Goal: Information Seeking & Learning: Learn about a topic

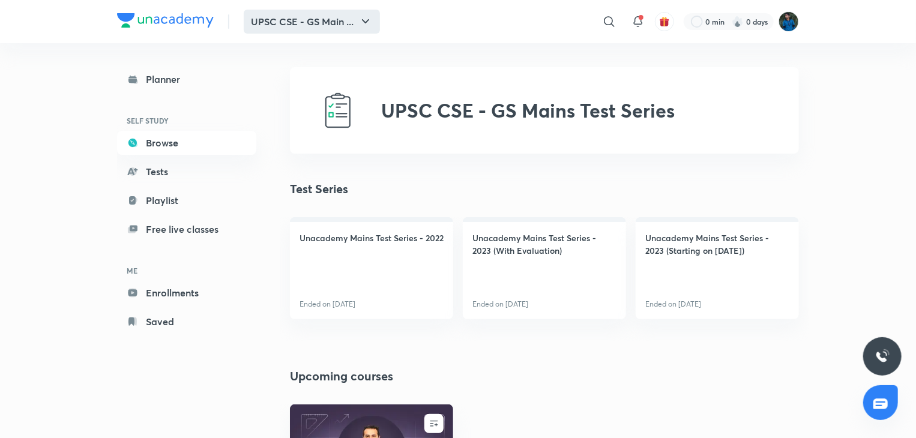
click at [365, 22] on icon "button" at bounding box center [366, 21] width 14 height 14
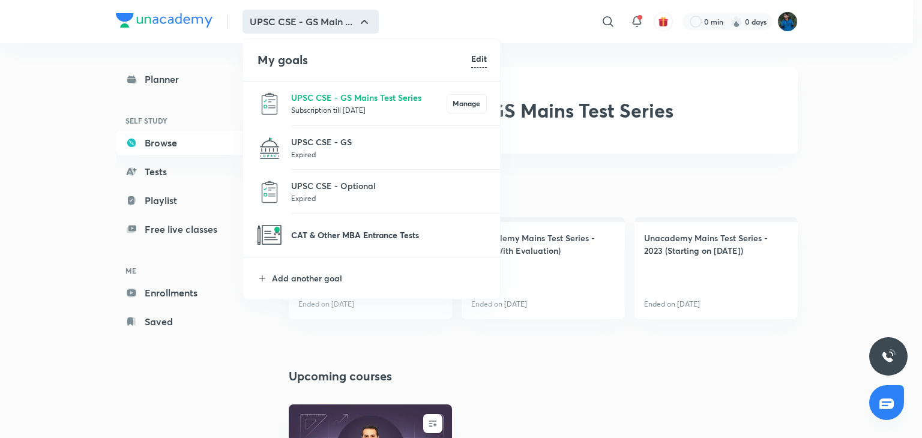
click at [353, 235] on p "CAT & Other MBA Entrance Tests" at bounding box center [389, 235] width 196 height 13
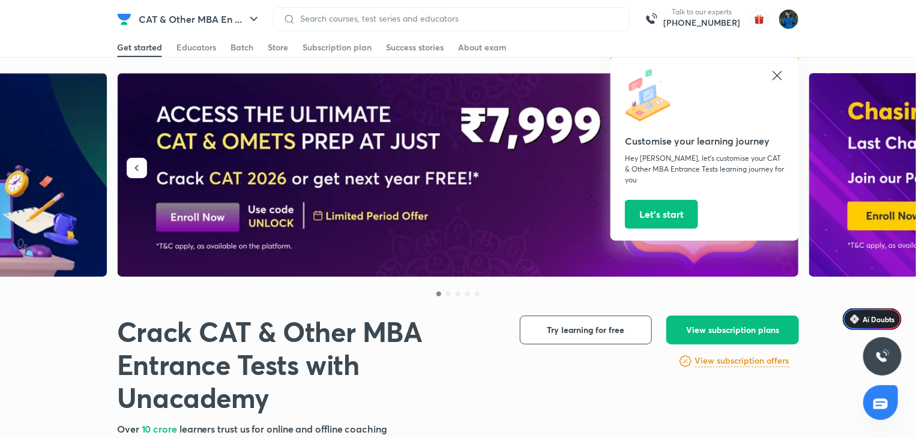
click at [783, 73] on icon at bounding box center [778, 75] width 14 height 14
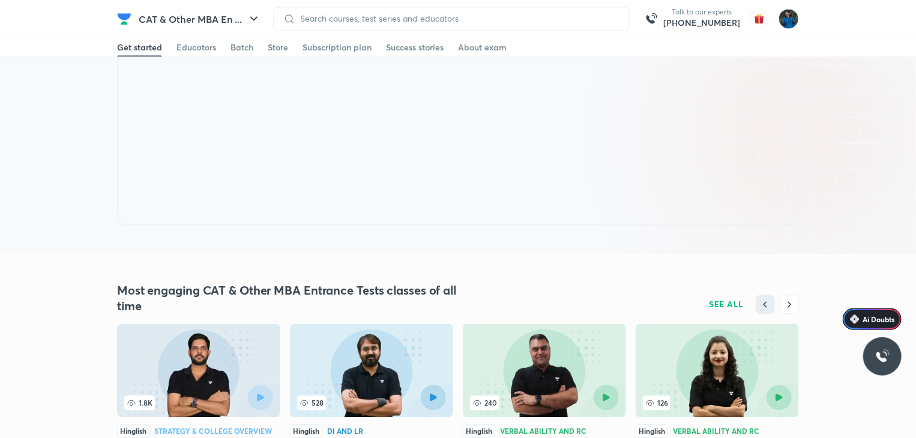
scroll to position [1050, 0]
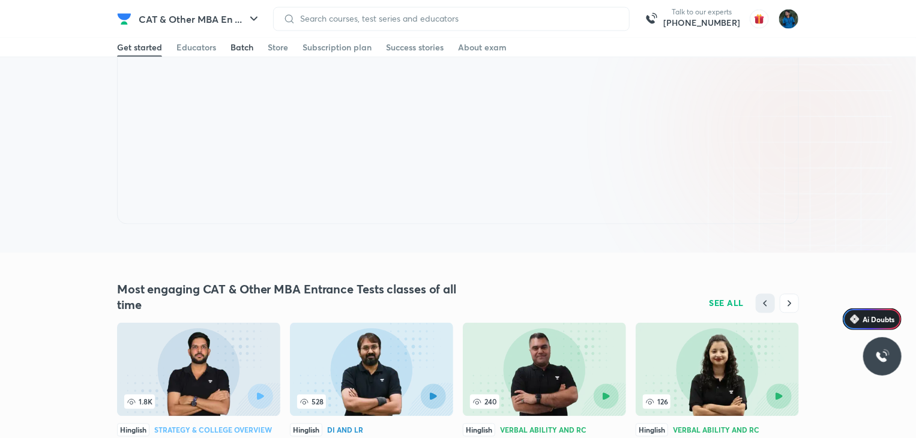
click at [247, 49] on div "Batch" at bounding box center [242, 47] width 23 height 12
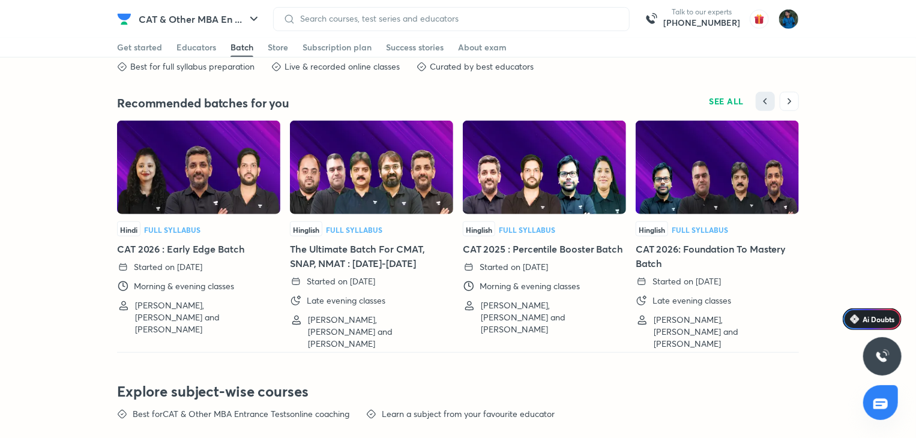
scroll to position [2727, 0]
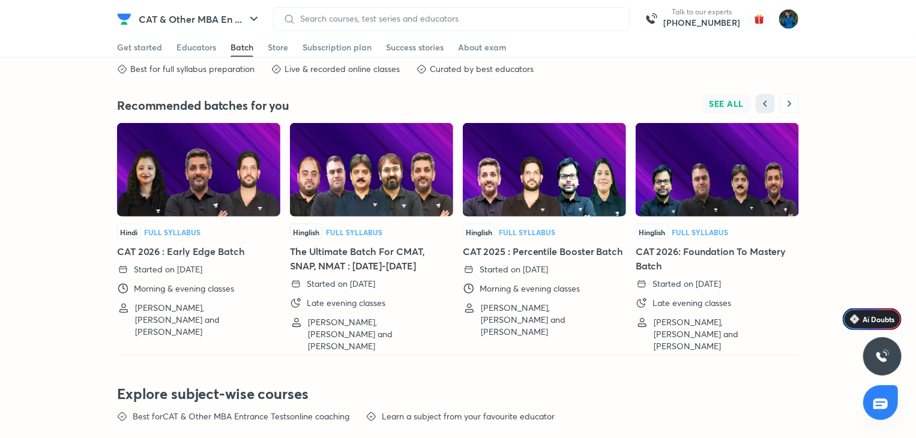
click at [711, 101] on span "SEE ALL" at bounding box center [727, 104] width 35 height 8
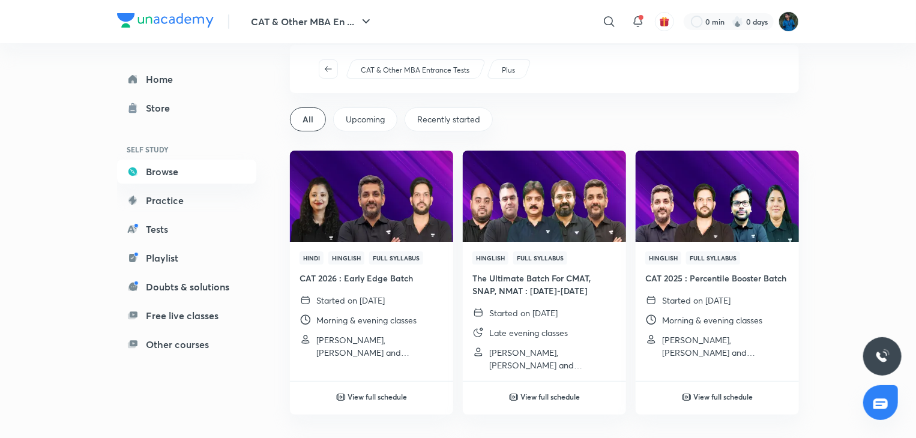
scroll to position [23, 0]
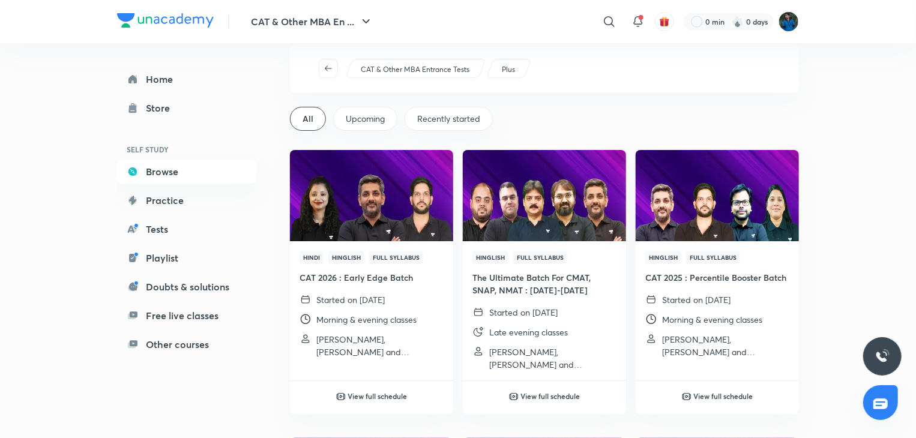
click at [358, 116] on span "Upcoming" at bounding box center [365, 119] width 39 height 12
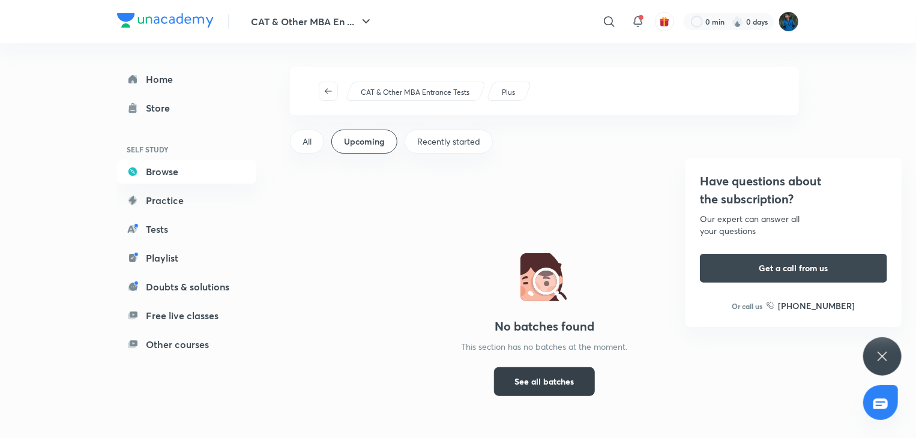
click at [527, 383] on span "See all batches" at bounding box center [544, 382] width 59 height 12
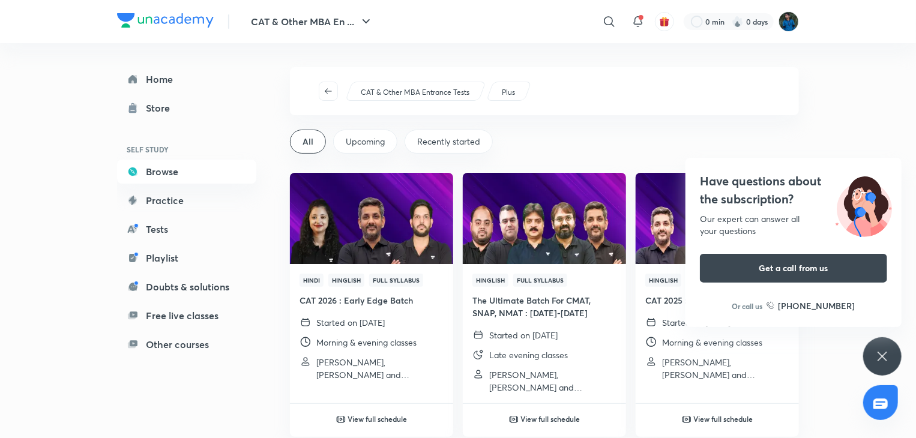
click at [879, 354] on icon at bounding box center [883, 357] width 14 height 14
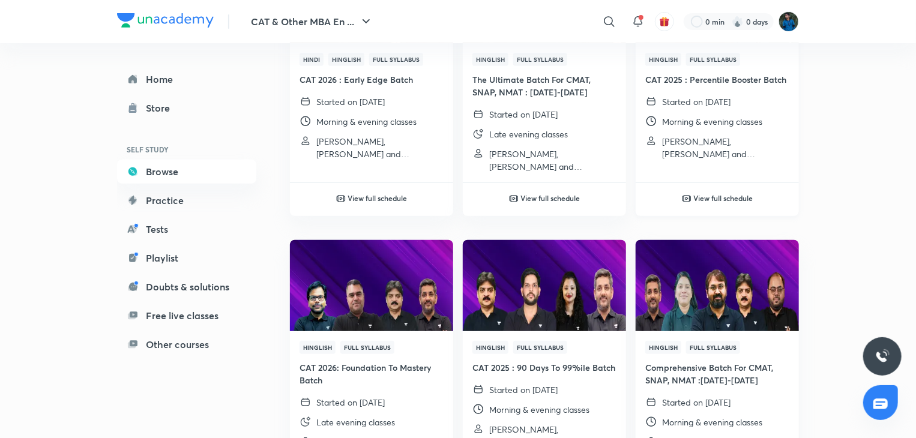
scroll to position [221, 0]
